Goal: Transaction & Acquisition: Download file/media

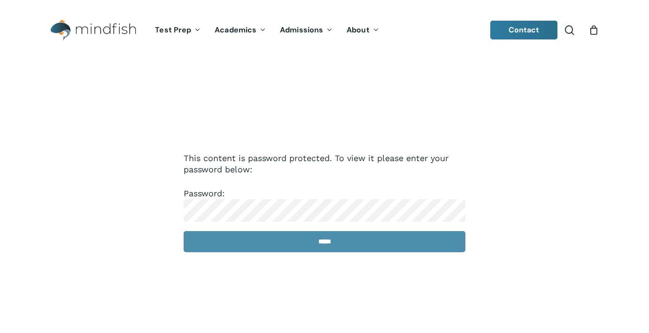
click at [267, 231] on input "*****" at bounding box center [325, 241] width 282 height 21
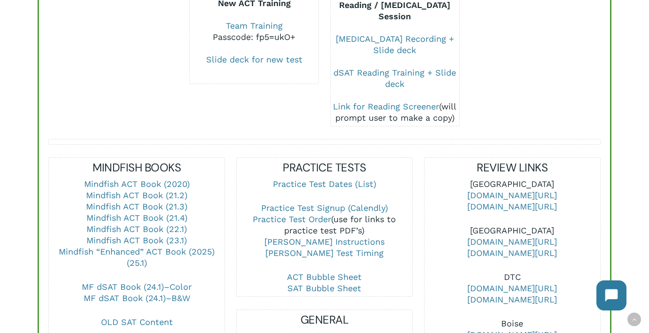
scroll to position [253, 0]
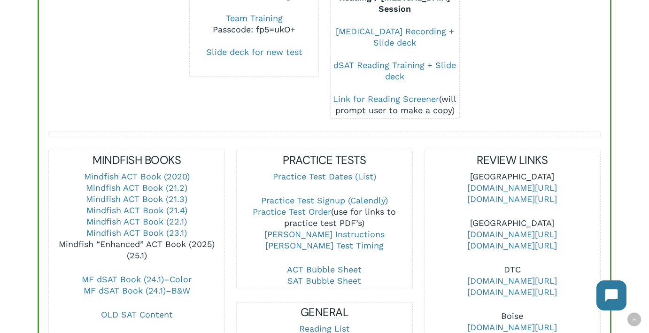
click at [151, 239] on link "Mindfish “Enhanced” ACT Book (2025) (25.1)" at bounding box center [137, 249] width 156 height 21
